Goal: Complete application form

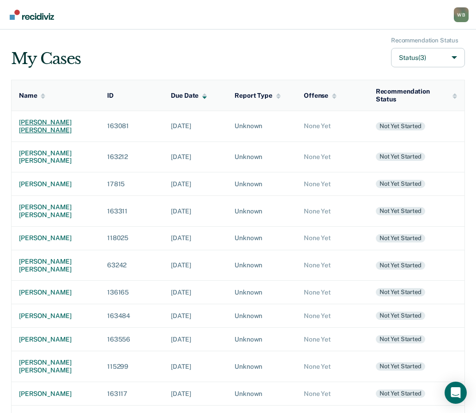
click at [37, 122] on div "[PERSON_NAME] [PERSON_NAME]" at bounding box center [55, 127] width 73 height 16
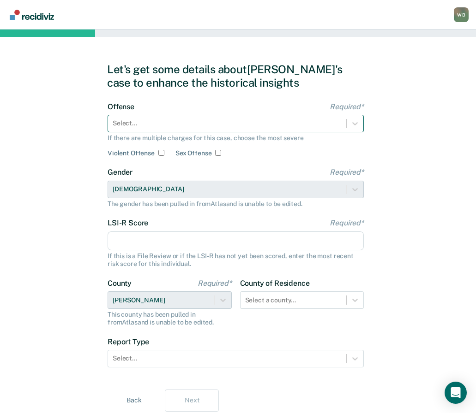
click at [213, 125] on div at bounding box center [227, 124] width 229 height 10
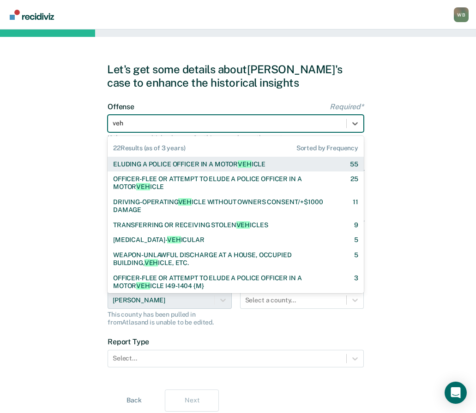
type input "vehi"
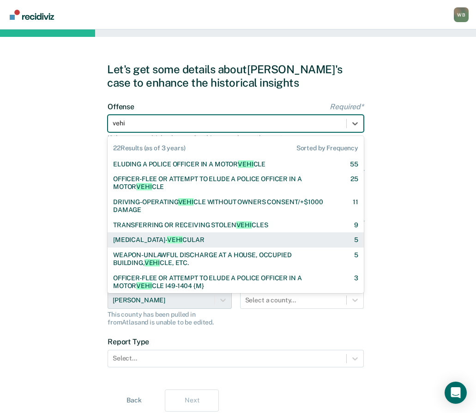
click at [180, 239] on span "VEHI" at bounding box center [174, 239] width 15 height 7
checkbox input "true"
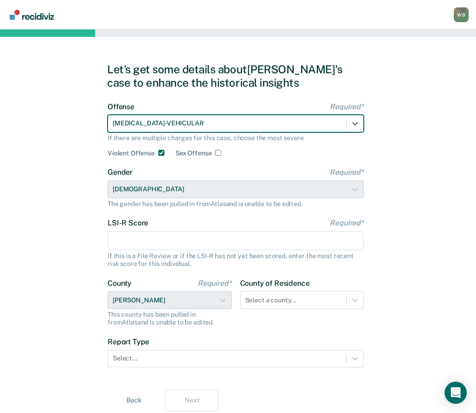
click at [140, 191] on div "Gender Required* [DEMOGRAPHIC_DATA] The gender has been pulled in from Atlas an…" at bounding box center [236, 188] width 256 height 40
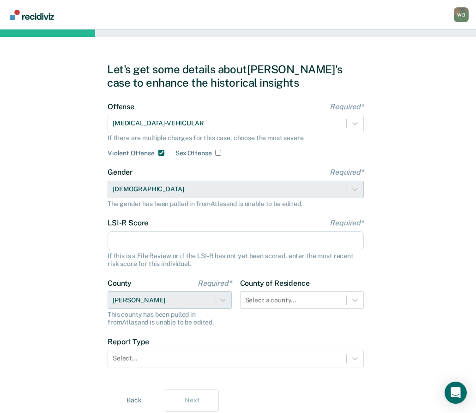
click at [145, 191] on div "Gender Required* [DEMOGRAPHIC_DATA] The gender has been pulled in from Atlas an…" at bounding box center [236, 188] width 256 height 40
click at [53, 125] on div "Let's get some details about [PERSON_NAME]'s case to enhance the historical ins…" at bounding box center [238, 238] width 476 height 416
click at [433, 177] on div "Let's get some details about [PERSON_NAME]'s case to enhance the historical ins…" at bounding box center [238, 238] width 476 height 416
click at [407, 120] on div "Let's get some details about [PERSON_NAME]'s case to enhance the historical ins…" at bounding box center [238, 238] width 476 height 416
